Goal: Information Seeking & Learning: Compare options

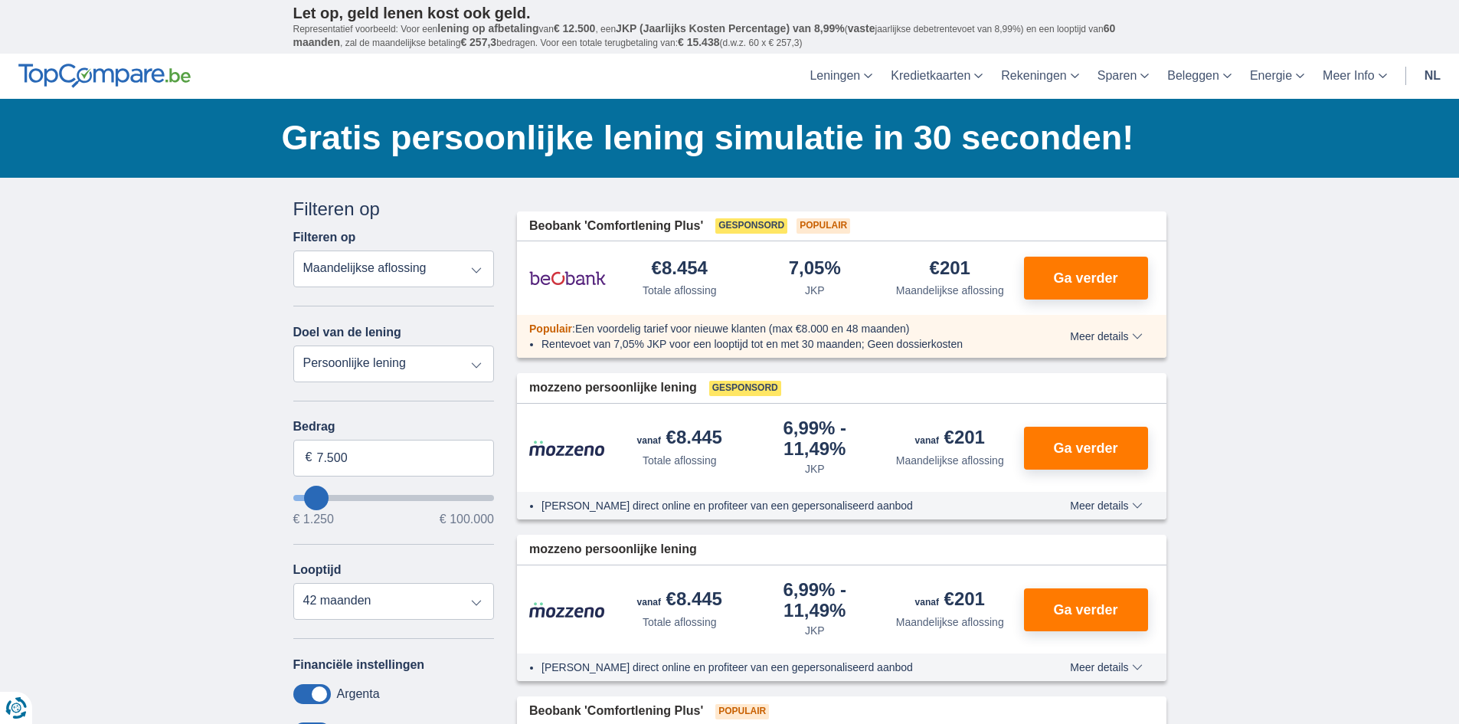
click at [429, 274] on select "Totale aflossing JKP Maandelijkse aflossing" at bounding box center [393, 268] width 201 height 37
select select "apr+"
click at [293, 250] on select "Totale aflossing JKP Maandelijkse aflossing" at bounding box center [393, 268] width 201 height 37
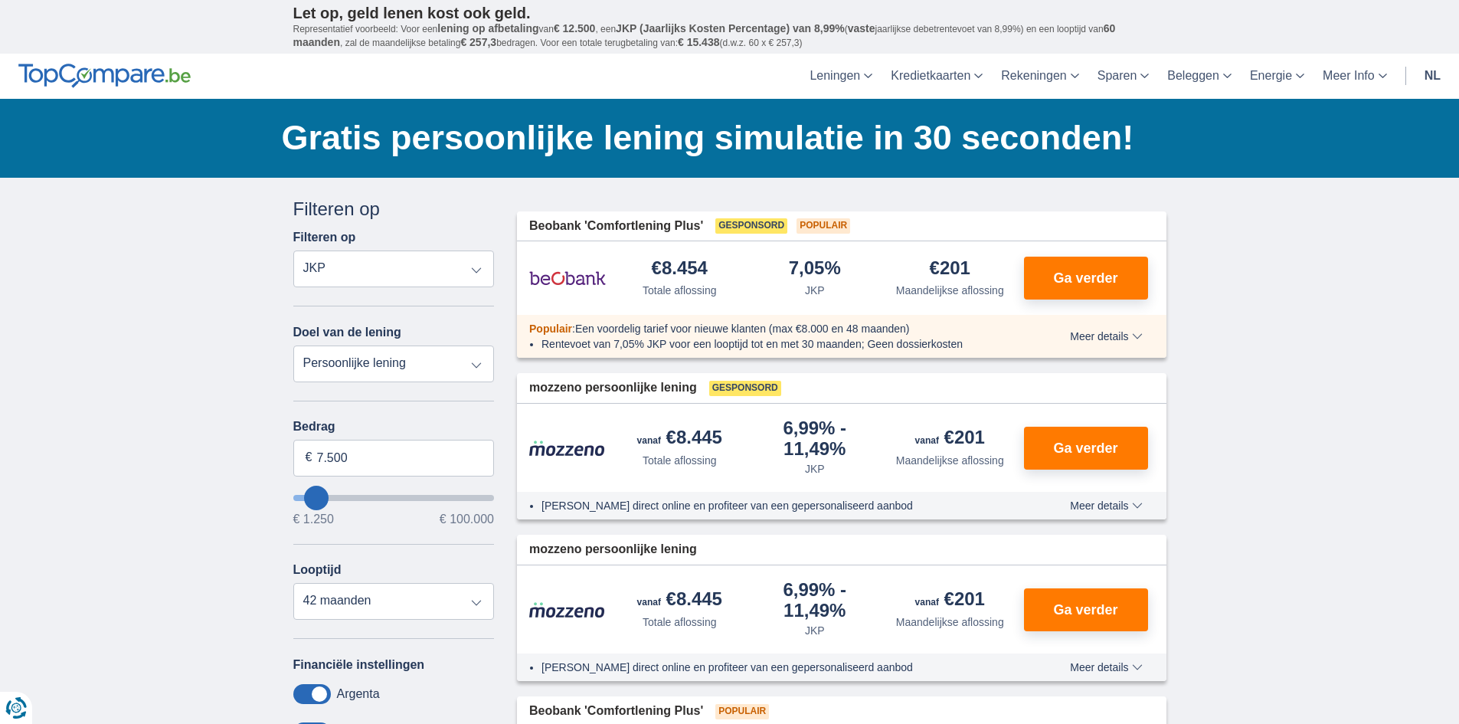
click at [379, 356] on select "Persoonlijke lening Auto Moto / fiets Mobilhome / caravan Renovatie Energie Sch…" at bounding box center [393, 363] width 201 height 37
select select "renovationLoan"
click at [293, 345] on select "Persoonlijke lening Auto Moto / fiets Mobilhome / caravan Renovatie Energie Sch…" at bounding box center [393, 363] width 201 height 37
type input "15.000"
type input "15250"
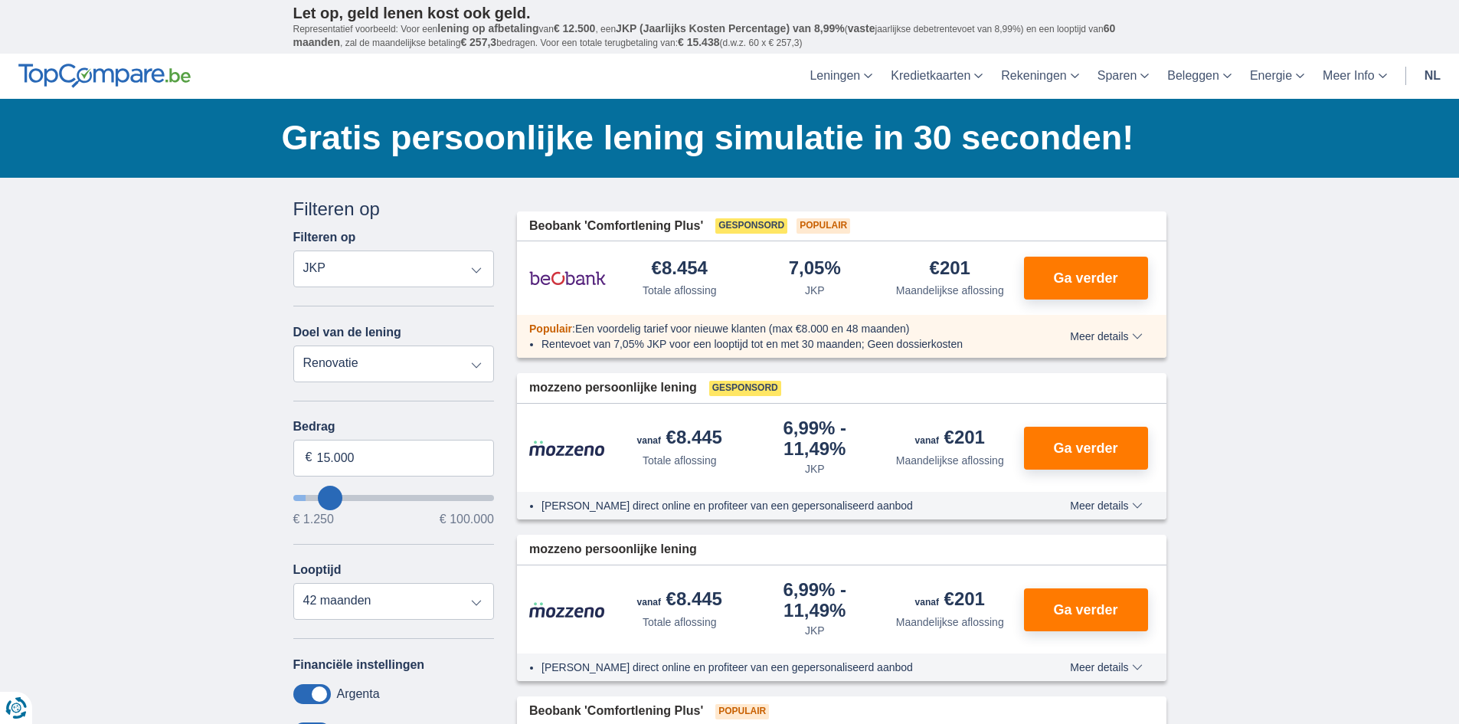
select select "60"
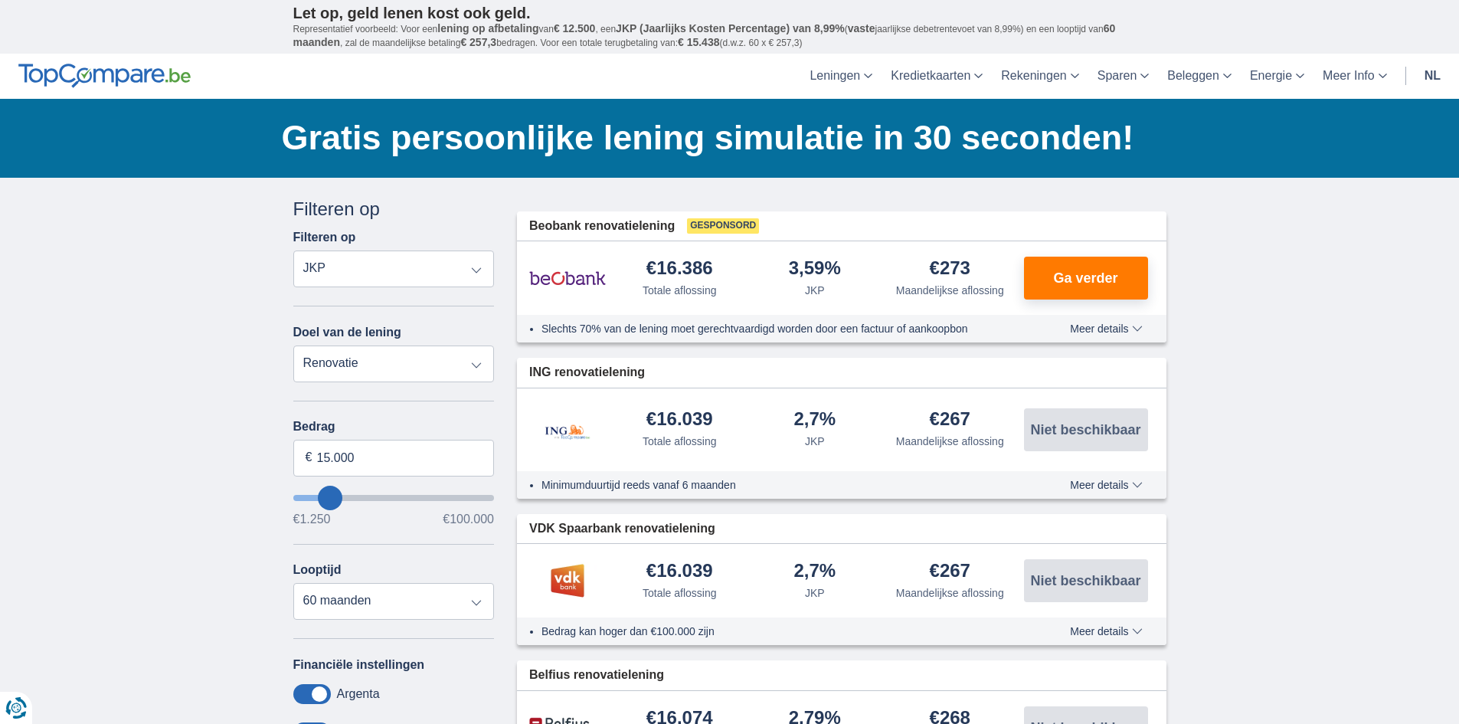
click at [355, 278] on select "Totale aflossing JKP Maandelijkse aflossing" at bounding box center [393, 268] width 201 height 37
select select "trp+"
click at [293, 250] on select "Totale aflossing JKP Maandelijkse aflossing" at bounding box center [393, 268] width 201 height 37
click at [319, 459] on input "15.000" at bounding box center [393, 458] width 201 height 37
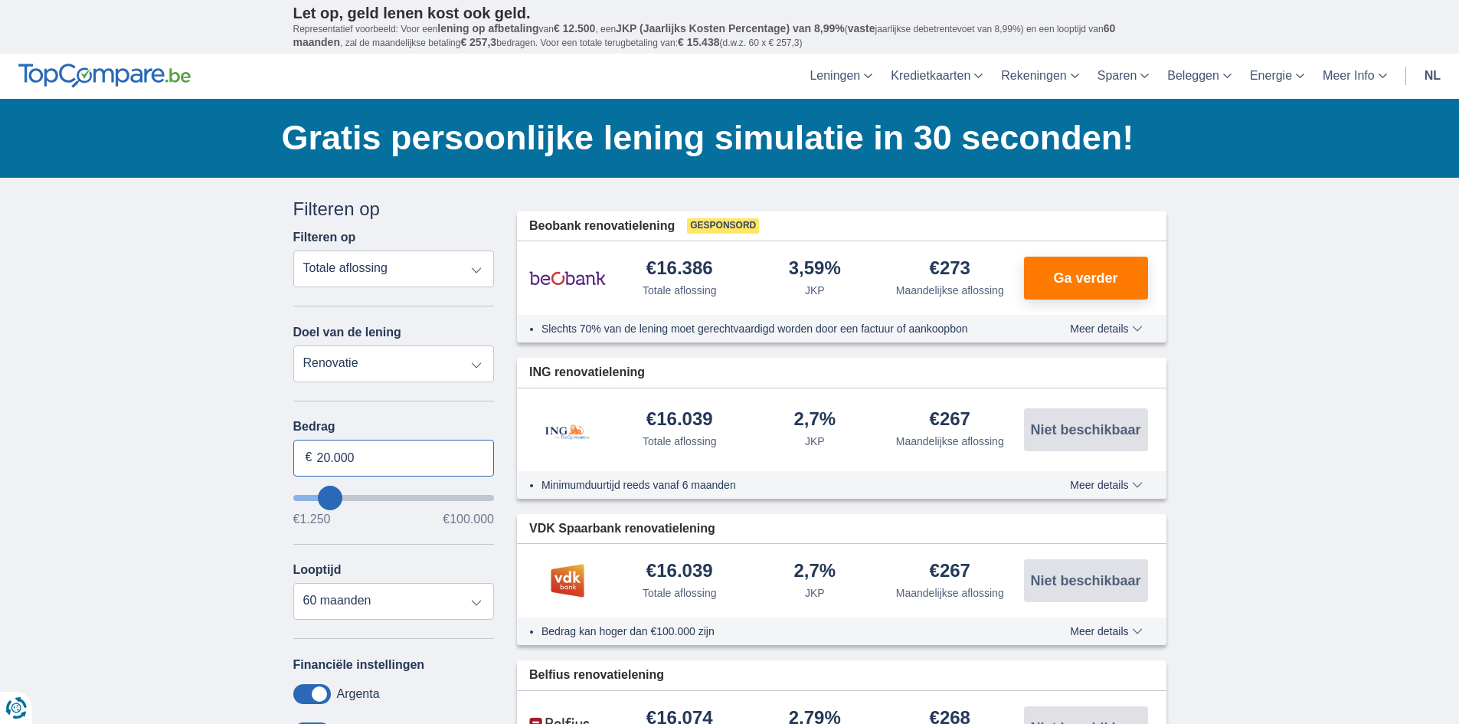
type input "20.000"
type input "20250"
select select "84"
click at [1116, 481] on span "Meer details" at bounding box center [1106, 484] width 72 height 11
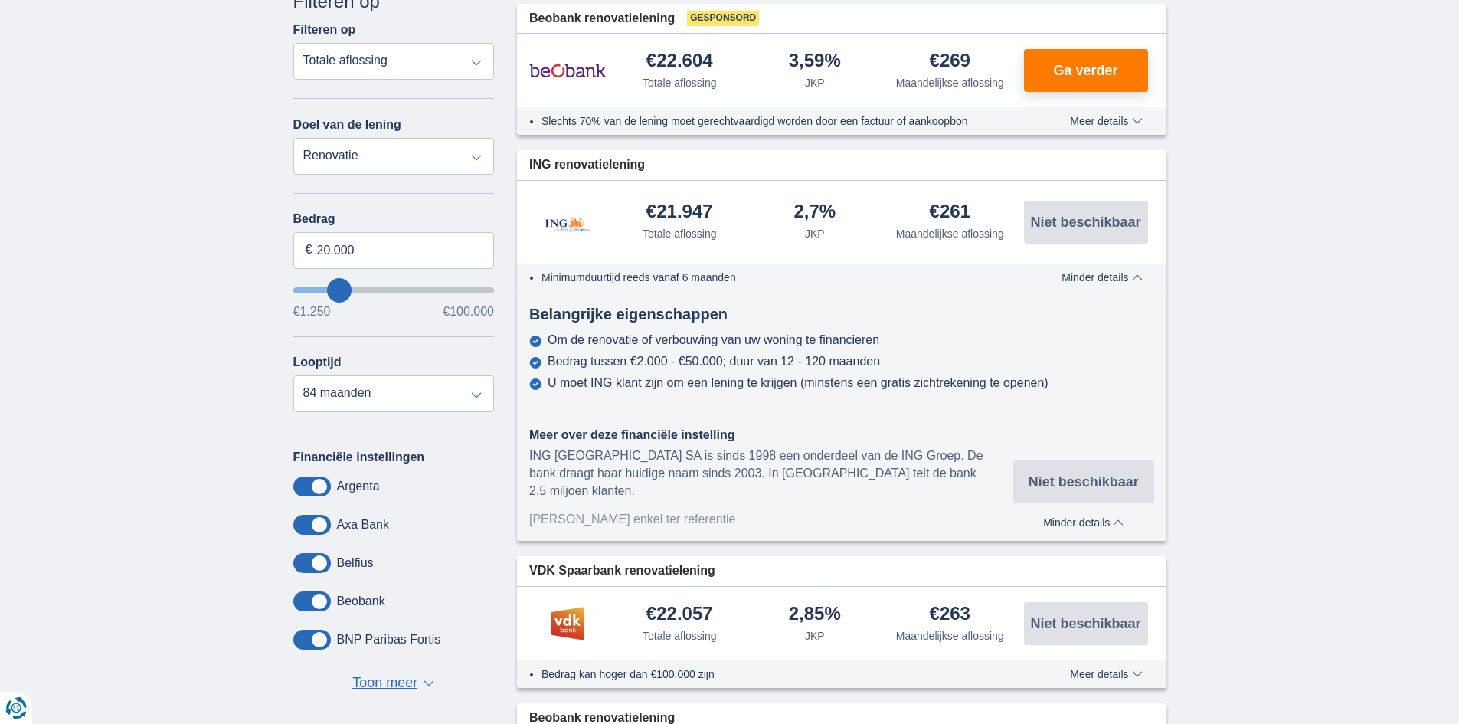
scroll to position [153, 0]
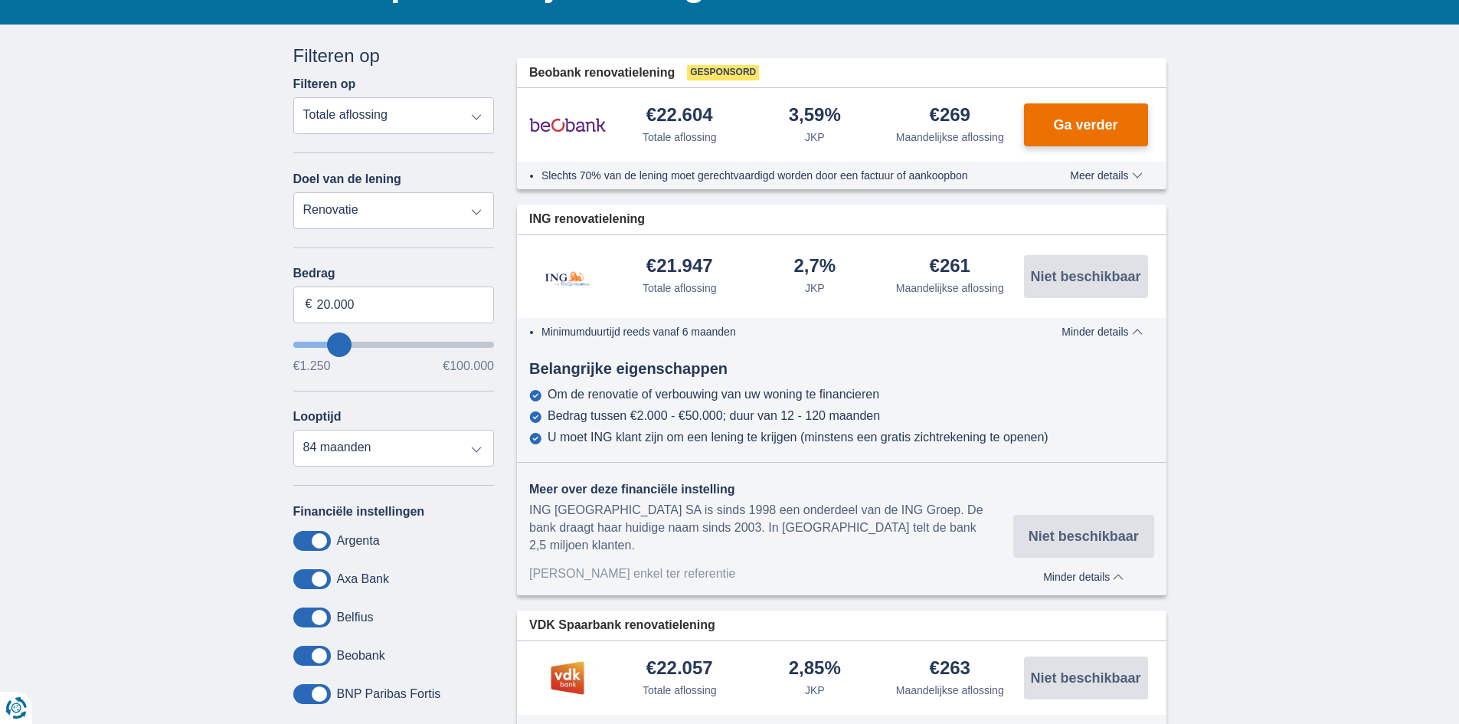
click at [1105, 126] on span "Ga verder" at bounding box center [1085, 125] width 64 height 14
